Goal: Obtain resource: Download file/media

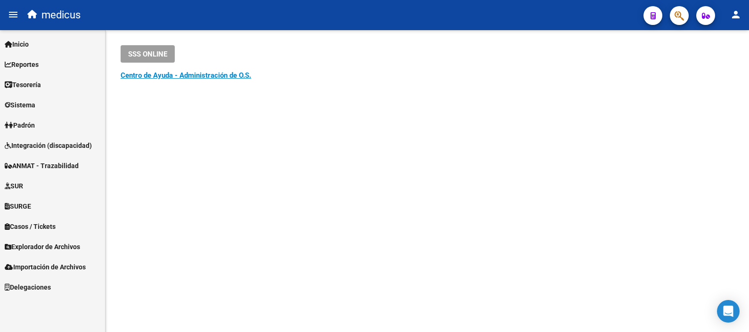
click at [28, 41] on span "Inicio" at bounding box center [17, 44] width 24 height 10
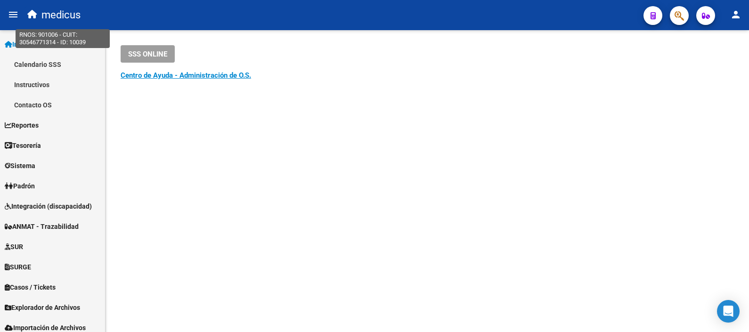
click at [49, 15] on span "medicus" at bounding box center [60, 15] width 39 height 21
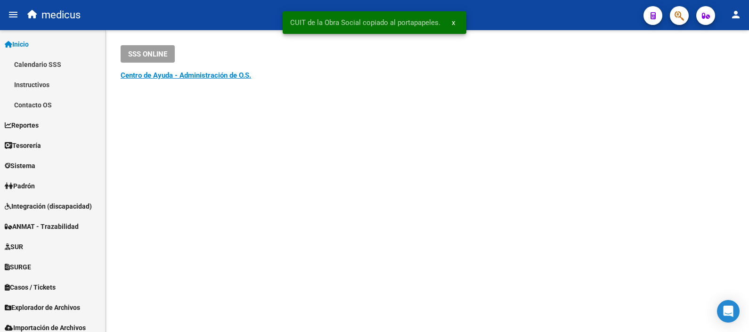
click at [333, 94] on div "SSS ONLINE Instructivos y Video Tutoriales SAAS Centro de Ayuda - Administració…" at bounding box center [428, 75] width 644 height 91
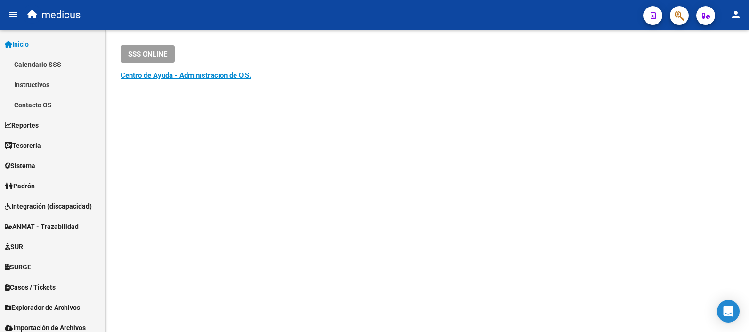
click at [290, 283] on mat-sidenav-content "SSS ONLINE Instructivos y Video Tutoriales SAAS Centro de Ayuda - Administració…" at bounding box center [428, 181] width 644 height 302
click at [26, 84] on link "Instructivos" at bounding box center [52, 84] width 105 height 20
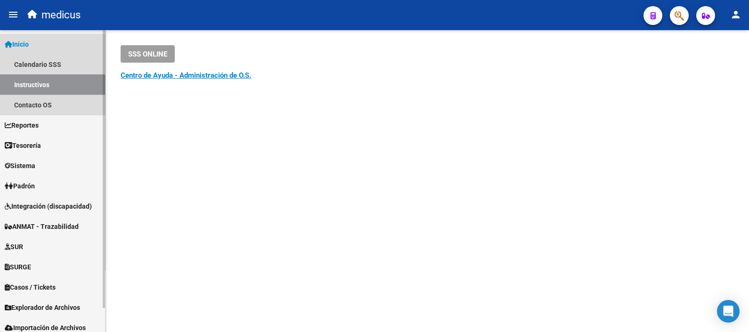
click at [50, 85] on link "Instructivos" at bounding box center [52, 84] width 105 height 20
click at [38, 106] on link "Contacto OS" at bounding box center [52, 105] width 105 height 20
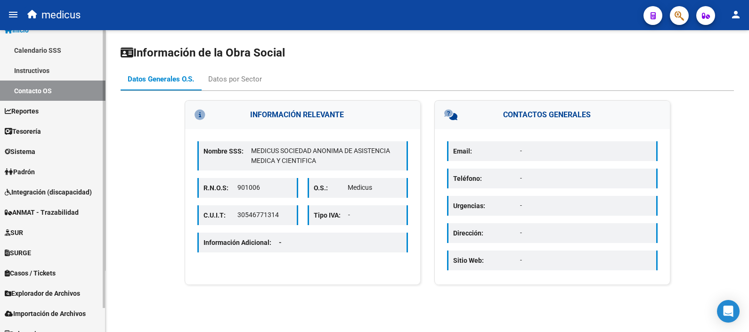
scroll to position [25, 0]
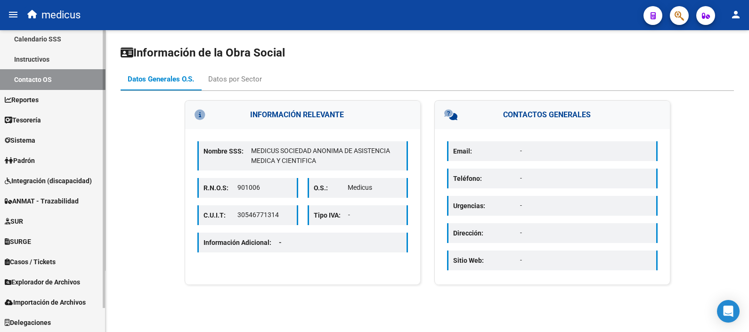
click at [95, 231] on div "Firma Express Inicio Calendario SSS Instructivos Contacto OS Reportes Padrón Tr…" at bounding box center [53, 169] width 107 height 328
click at [66, 280] on span "Explorador de Archivos" at bounding box center [42, 282] width 75 height 10
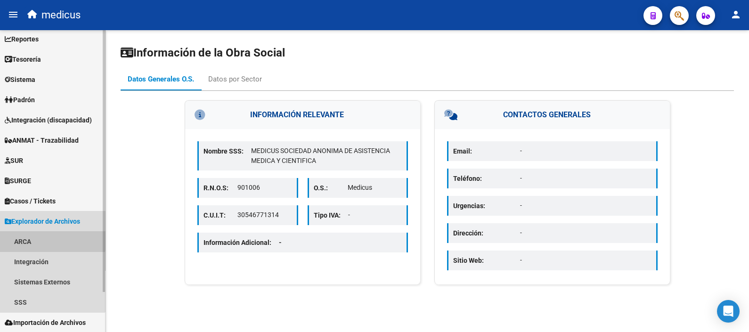
click at [17, 236] on link "ARCA" at bounding box center [52, 241] width 105 height 20
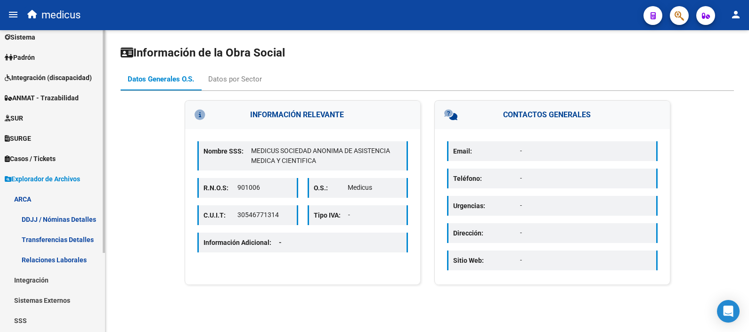
scroll to position [73, 0]
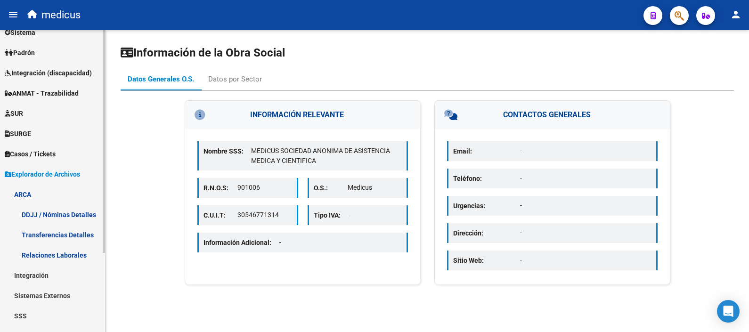
click at [96, 259] on div "Firma Express Inicio Calendario SSS Instructivos Contacto OS Reportes Padrón Tr…" at bounding box center [53, 162] width 107 height 409
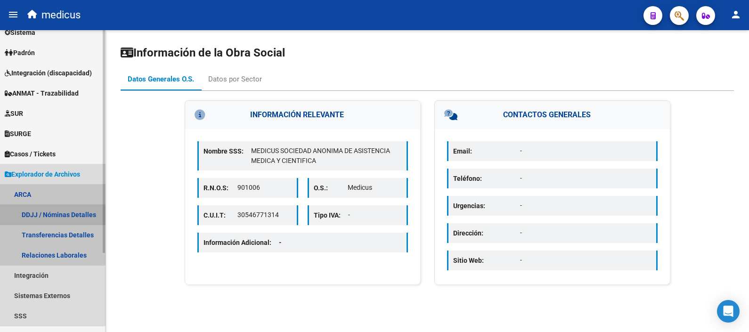
click at [50, 217] on link "DDJJ / Nóminas Detalles" at bounding box center [52, 214] width 105 height 20
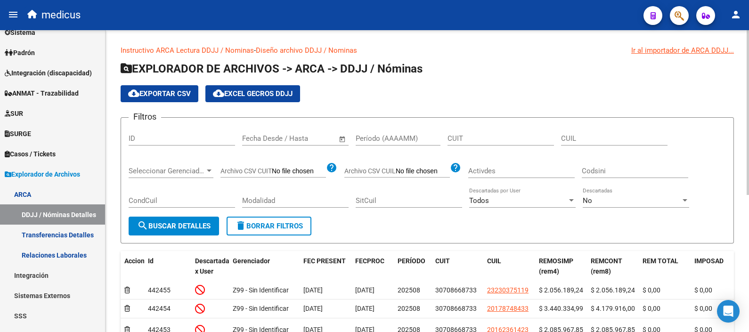
drag, startPoint x: 238, startPoint y: 139, endPoint x: 301, endPoint y: 143, distance: 63.3
click at [301, 143] on div "Filtros ID Fecha inicio – Fecha fin Fecha Desde / Hasta Período (AAAAMM) CUIT C…" at bounding box center [427, 170] width 597 height 91
click at [250, 137] on input "text" at bounding box center [261, 138] width 38 height 8
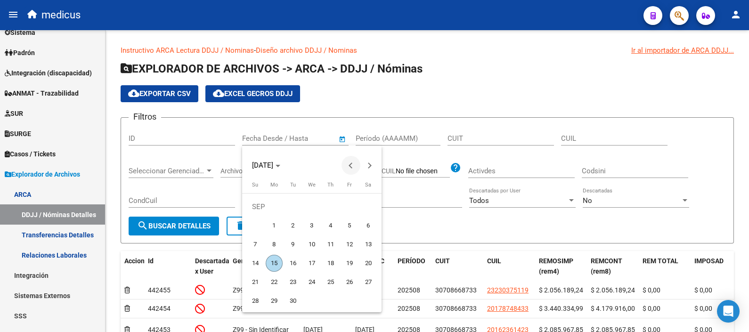
click at [351, 164] on button "Previous month" at bounding box center [351, 165] width 19 height 19
click at [347, 209] on span "1" at bounding box center [349, 206] width 17 height 17
type input "[DATE]"
click at [320, 139] on div at bounding box center [374, 166] width 749 height 332
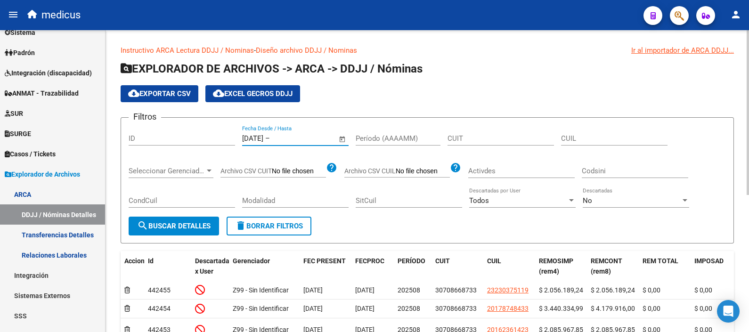
click at [313, 139] on input "text" at bounding box center [295, 138] width 46 height 8
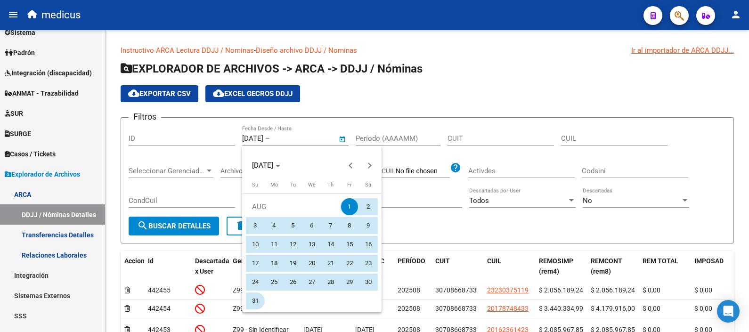
click at [256, 300] on span "31" at bounding box center [255, 301] width 17 height 17
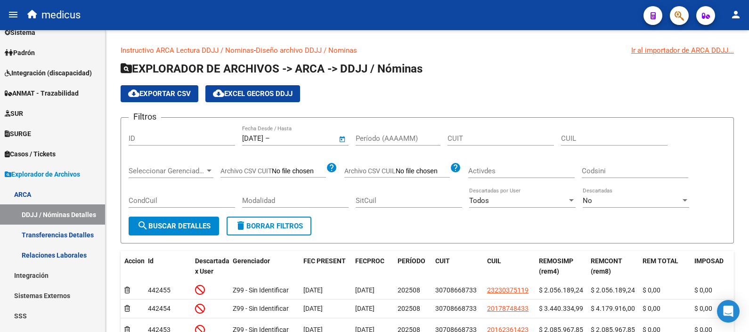
type input "[DATE]"
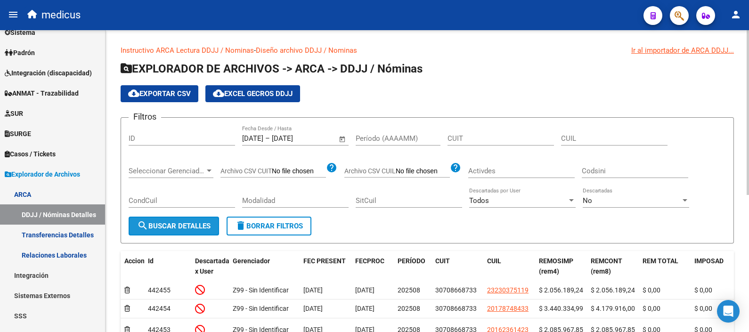
click at [191, 222] on span "search Buscar Detalles" at bounding box center [174, 226] width 74 height 8
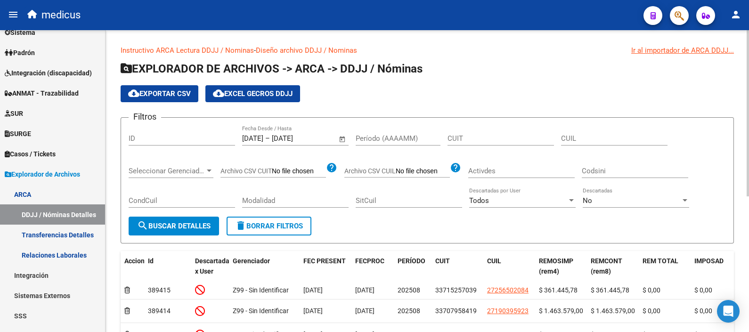
drag, startPoint x: 744, startPoint y: 176, endPoint x: 743, endPoint y: 180, distance: 4.9
click at [743, 180] on div "Instructivo ARCA Lectura DDJJ / Nominas - Diseño archivo DDJJ / Nominas Ir al i…" at bounding box center [428, 289] width 644 height 519
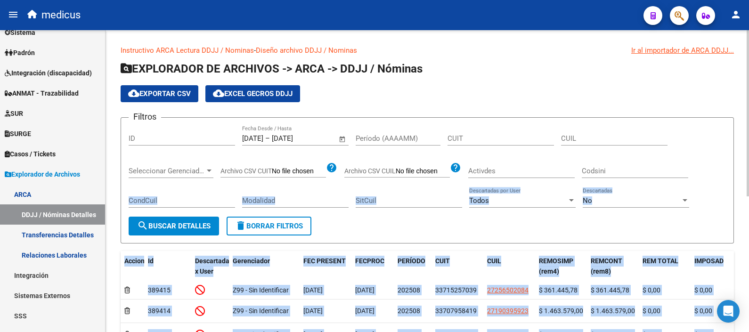
drag, startPoint x: 745, startPoint y: 178, endPoint x: 748, endPoint y: 257, distance: 78.7
click at [748, 257] on div "Instructivo ARCA Lectura DDJJ / Nominas - Diseño archivo DDJJ / Nominas Ir al i…" at bounding box center [429, 289] width 646 height 519
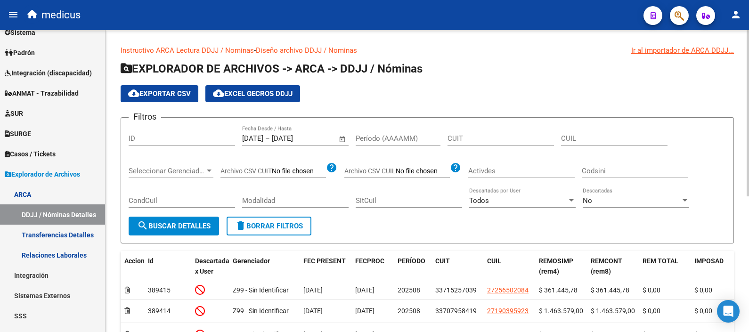
drag, startPoint x: 748, startPoint y: 257, endPoint x: 739, endPoint y: 134, distance: 122.8
click at [739, 134] on div "Instructivo ARCA Lectura DDJJ / Nominas - Diseño archivo DDJJ / Nominas Ir al i…" at bounding box center [428, 289] width 644 height 519
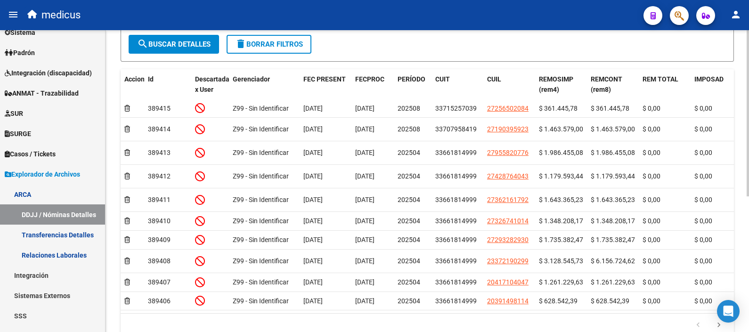
scroll to position [245, 0]
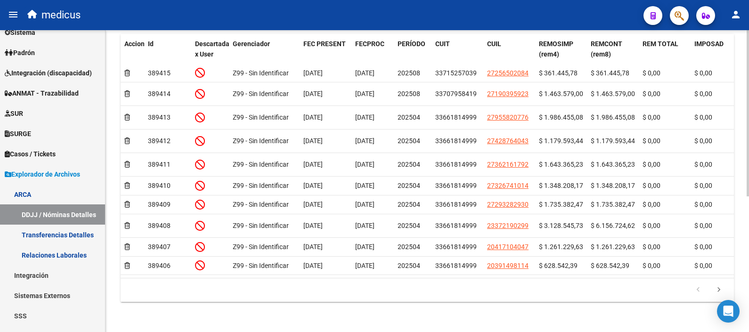
click at [749, 297] on html "menu medicus person Firma Express Inicio Calendario SSS Instructivos Contacto O…" at bounding box center [374, 166] width 749 height 332
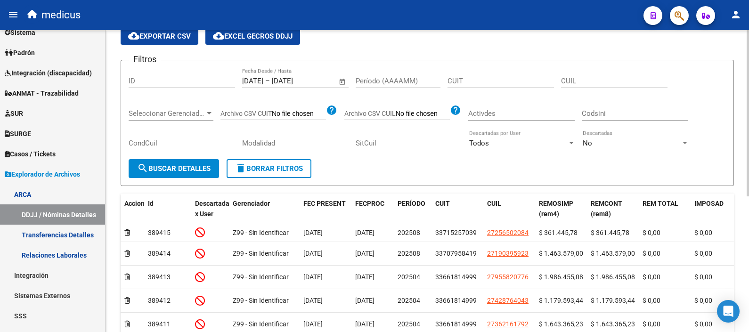
scroll to position [56, 0]
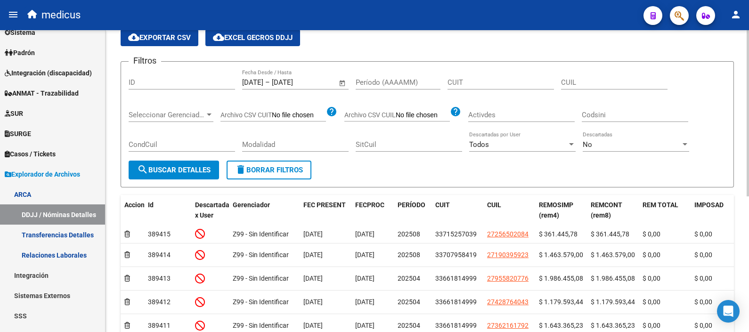
click at [744, 155] on div "Instructivo ARCA Lectura DDJJ / Nominas - Diseño archivo DDJJ / Nominas Ir al i…" at bounding box center [429, 233] width 646 height 519
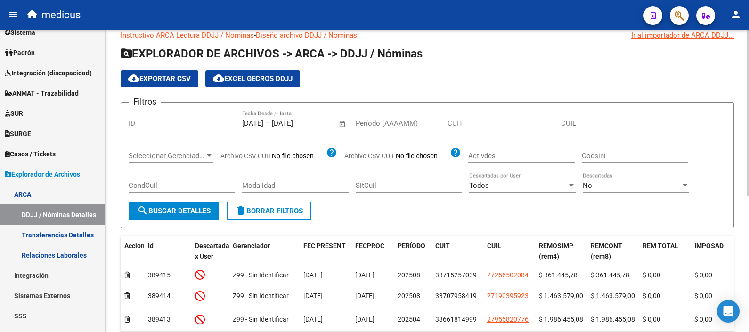
scroll to position [0, 0]
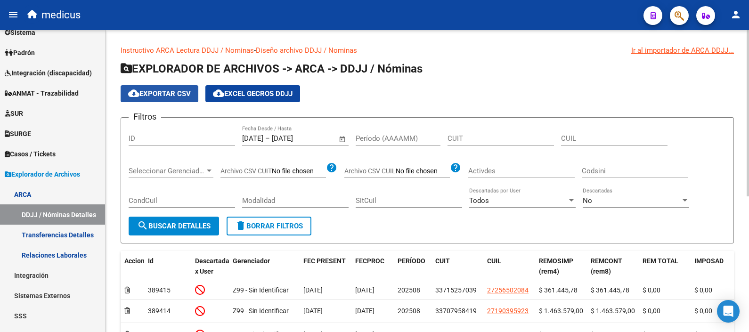
click at [165, 90] on span "cloud_download Exportar CSV" at bounding box center [159, 94] width 63 height 8
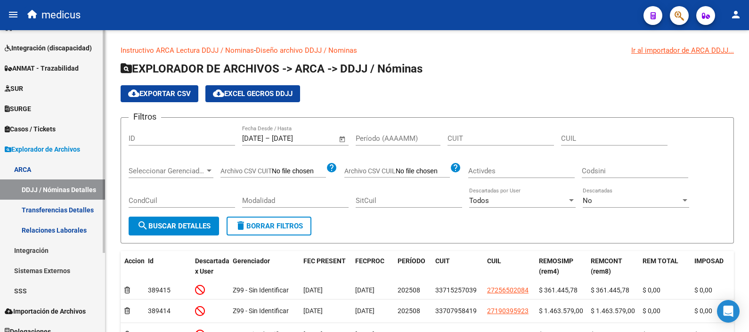
scroll to position [106, 0]
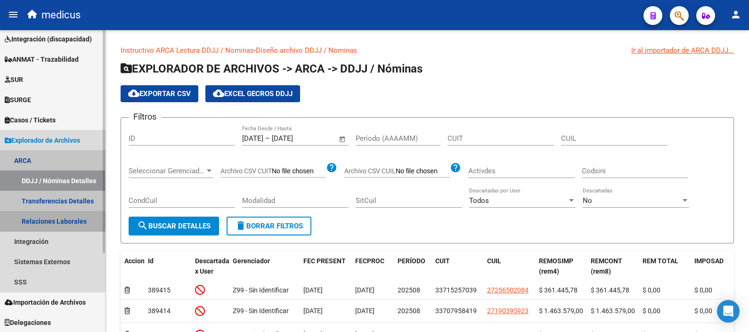
click at [41, 217] on link "Relaciones Laborales" at bounding box center [52, 221] width 105 height 20
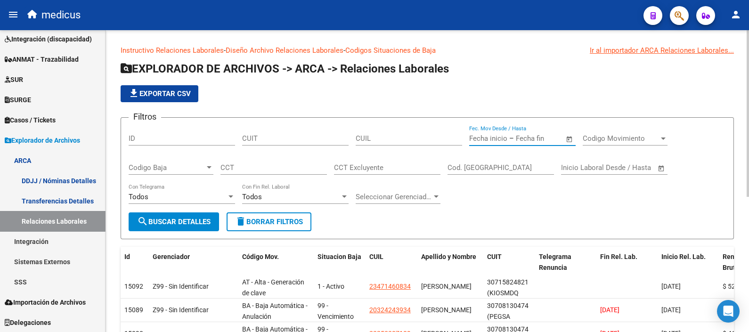
click at [473, 139] on input "text" at bounding box center [488, 138] width 38 height 8
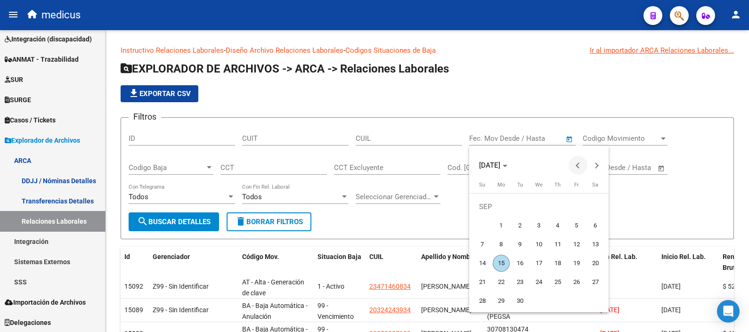
click at [577, 163] on button "Previous month" at bounding box center [578, 165] width 19 height 19
click at [573, 205] on span "1" at bounding box center [576, 206] width 17 height 17
type input "[DATE]"
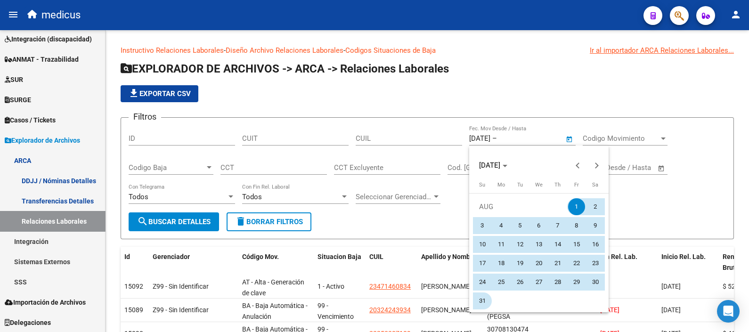
click at [484, 299] on span "31" at bounding box center [482, 301] width 17 height 17
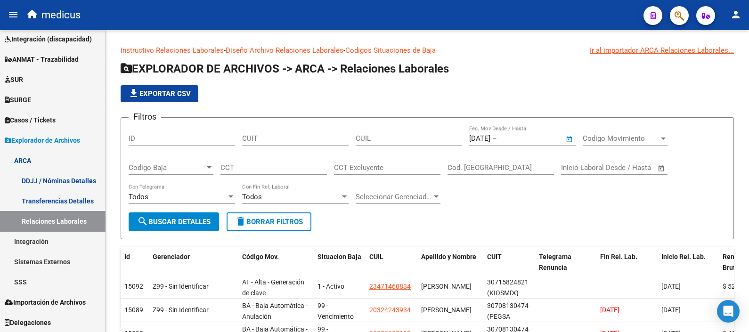
type input "[DATE]"
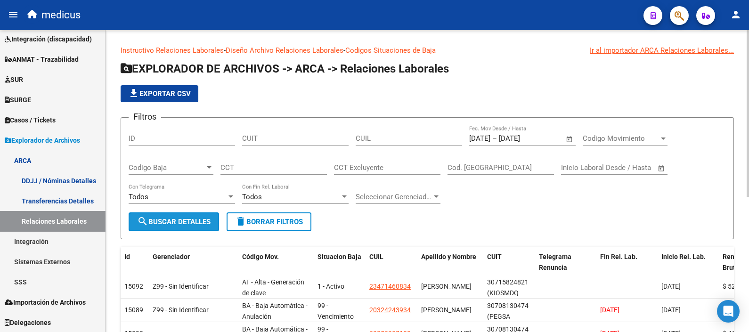
click at [179, 222] on span "search Buscar Detalles" at bounding box center [174, 222] width 74 height 8
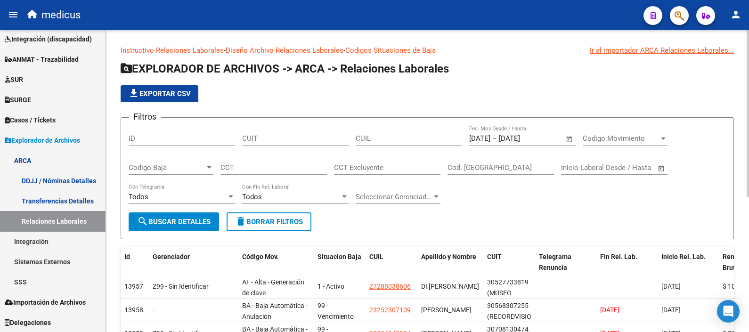
click at [169, 93] on span "file_download Exportar CSV" at bounding box center [159, 94] width 63 height 8
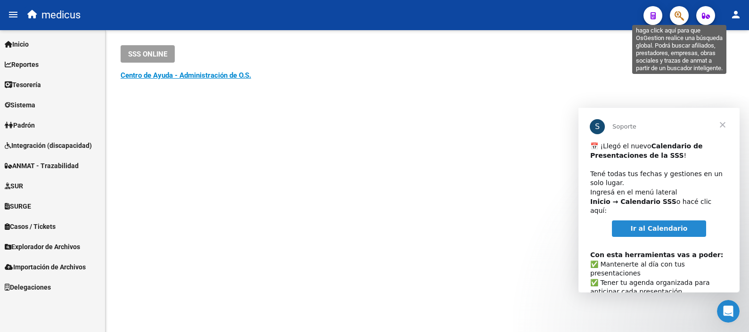
click at [683, 18] on icon "button" at bounding box center [679, 15] width 9 height 11
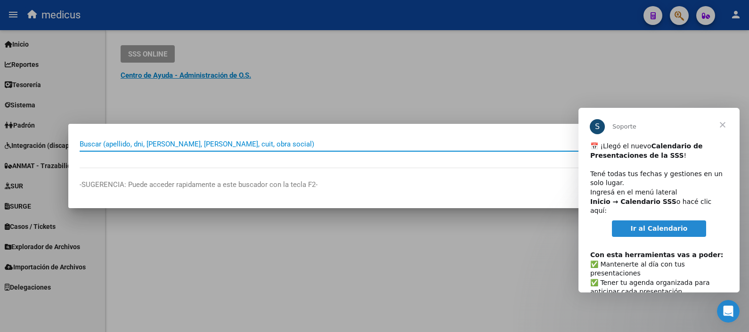
drag, startPoint x: 191, startPoint y: 144, endPoint x: 186, endPoint y: 147, distance: 5.9
click at [187, 146] on input "Buscar (apellido, dni, cuil, nro traspaso, cuit, obra social)" at bounding box center [362, 144] width 565 height 8
paste input "YACCARINO CARLOS ROMUALDO"
type input "YACCARINO CARLOS ROMUALDO"
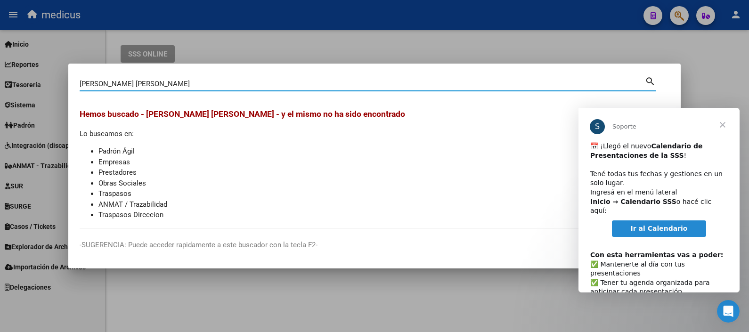
click at [363, 31] on div at bounding box center [374, 166] width 749 height 332
